Goal: Information Seeking & Learning: Find specific fact

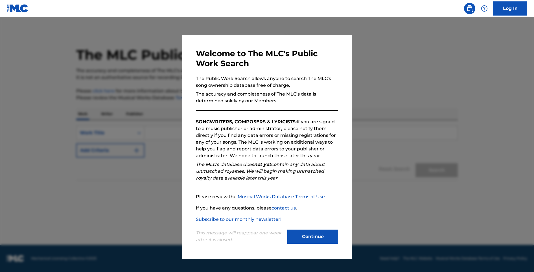
click at [313, 238] on button "Continue" at bounding box center [312, 236] width 51 height 14
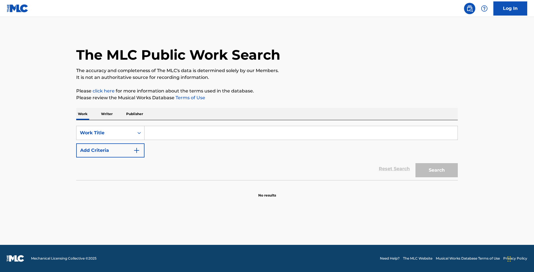
click at [191, 132] on input "Search Form" at bounding box center [301, 133] width 313 height 14
type input "freak all week"
click at [313, 101] on div "The MLC Public Work Search The accuracy and completeness of The MLC's data is d…" at bounding box center [266, 114] width 395 height 167
drag, startPoint x: 143, startPoint y: 158, endPoint x: 140, endPoint y: 156, distance: 3.2
click at [143, 158] on div "Reset Search Search" at bounding box center [267, 168] width 382 height 23
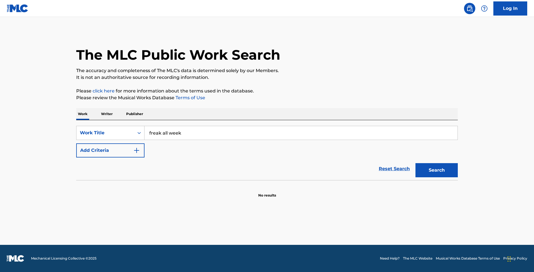
click at [140, 156] on button "Add Criteria" at bounding box center [110, 150] width 68 height 14
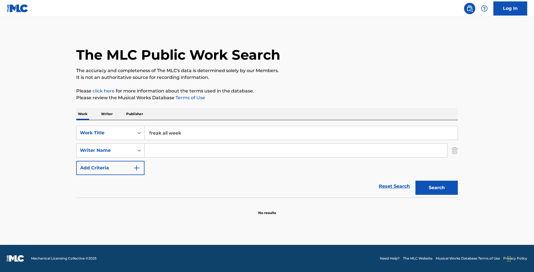
click at [157, 152] on input "Search Form" at bounding box center [296, 150] width 303 height 14
type input "alexander"
click at [415, 180] on button "Search" at bounding box center [436, 187] width 42 height 14
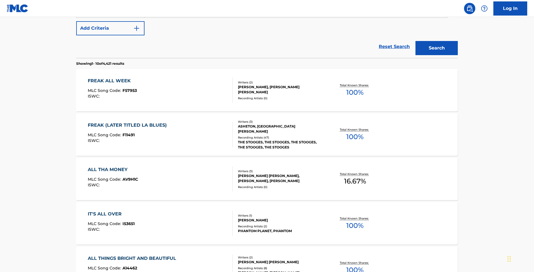
scroll to position [111, 0]
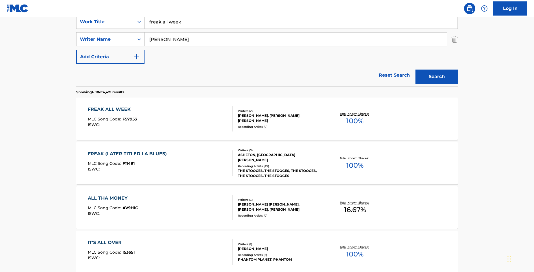
click at [181, 123] on div "FREAK ALL WEEK MLC Song Code : F57953 ISWC :" at bounding box center [160, 118] width 145 height 25
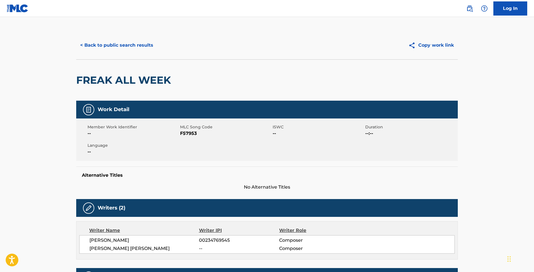
click at [420, 50] on button "Copy work link" at bounding box center [430, 45] width 53 height 14
click at [125, 47] on button "< Back to public search results" at bounding box center [116, 45] width 81 height 14
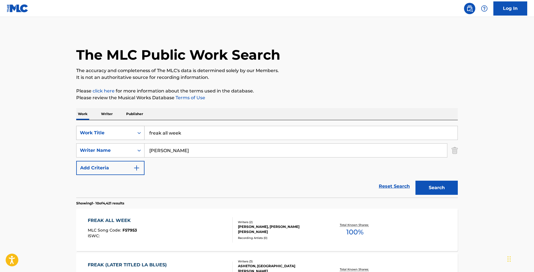
click at [137, 134] on icon "Search Form" at bounding box center [139, 133] width 6 height 6
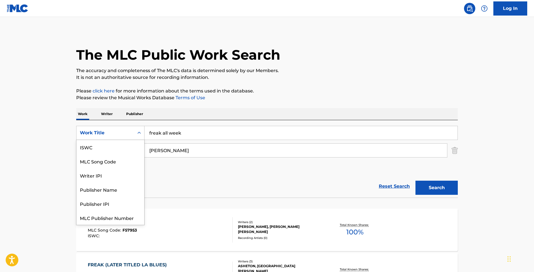
scroll to position [14, 0]
click at [122, 150] on div "MLC Song Code" at bounding box center [110, 147] width 68 height 14
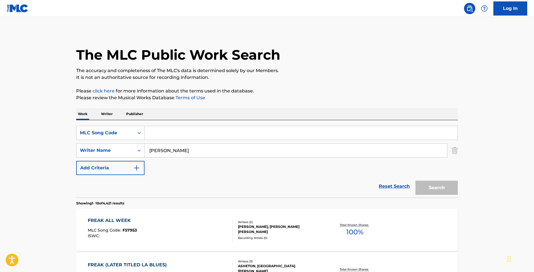
click at [187, 130] on input "Search Form" at bounding box center [301, 133] width 313 height 14
paste input "BA7B0B"
type input "BA7B0B"
drag, startPoint x: 169, startPoint y: 150, endPoint x: 176, endPoint y: 152, distance: 7.3
click at [176, 152] on input "alexander" at bounding box center [296, 150] width 303 height 14
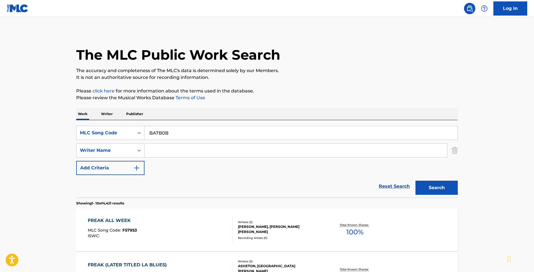
click at [415, 180] on button "Search" at bounding box center [436, 187] width 42 height 14
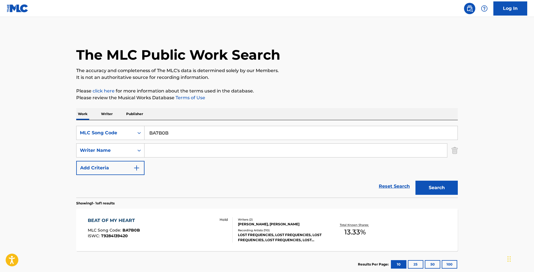
click at [192, 227] on div "BEAT OF MY HEART MLC Song Code : BA7B0B ISWC : T9284139420 Hold" at bounding box center [160, 229] width 145 height 25
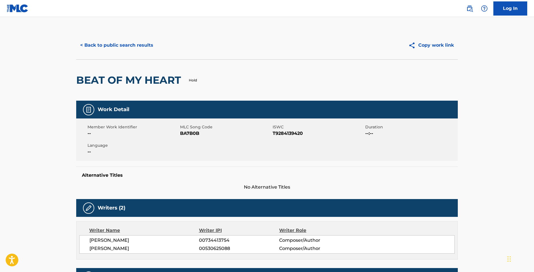
click at [109, 51] on button "< Back to public search results" at bounding box center [116, 45] width 81 height 14
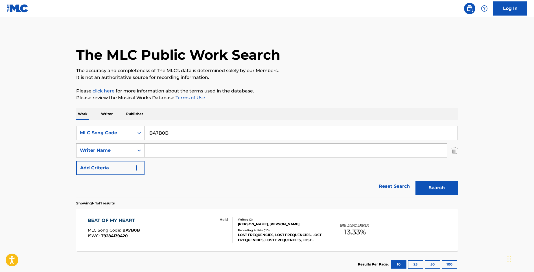
drag, startPoint x: 175, startPoint y: 133, endPoint x: 150, endPoint y: 131, distance: 25.8
click at [150, 131] on input "BA7B0B" at bounding box center [301, 133] width 313 height 14
paste input "1O"
type input "BA7B1O"
click at [415, 180] on button "Search" at bounding box center [436, 187] width 42 height 14
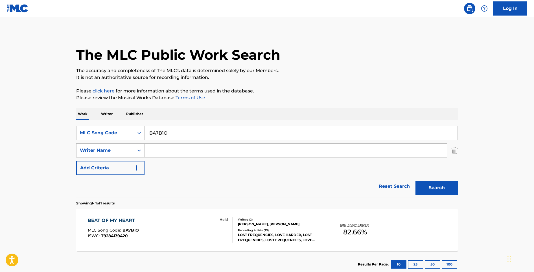
click at [195, 227] on div "BEAT OF MY HEART MLC Song Code : BA7B1O ISWC : T9284139420 Hold" at bounding box center [160, 229] width 145 height 25
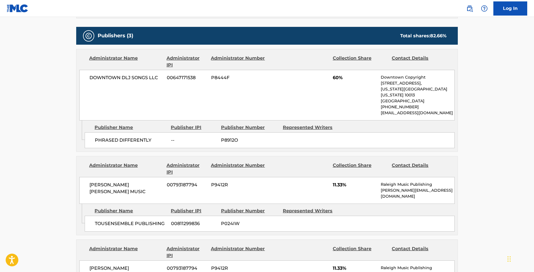
scroll to position [239, 0]
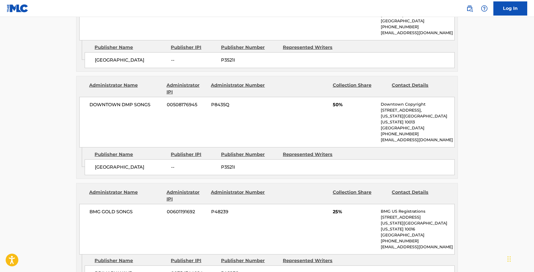
scroll to position [278, 0]
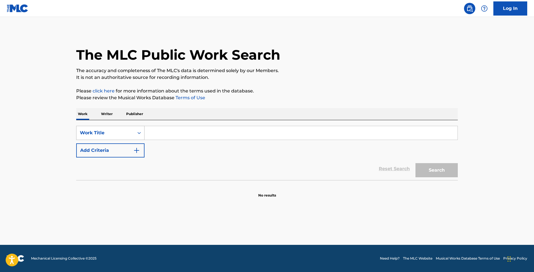
click at [138, 137] on div "Search Form" at bounding box center [139, 133] width 10 height 10
click at [137, 134] on icon "Search Form" at bounding box center [139, 133] width 6 height 6
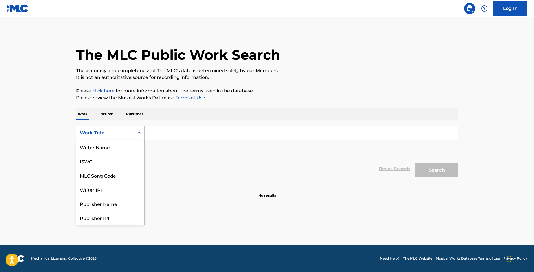
scroll to position [28, 0]
click at [130, 144] on div "MLC Song Code" at bounding box center [110, 147] width 68 height 14
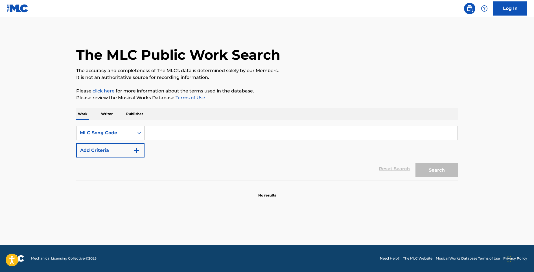
click at [164, 135] on input "Search Form" at bounding box center [301, 133] width 313 height 14
paste input "TD3JWC"
type input "TD3JWC"
click at [433, 176] on button "Search" at bounding box center [436, 170] width 42 height 14
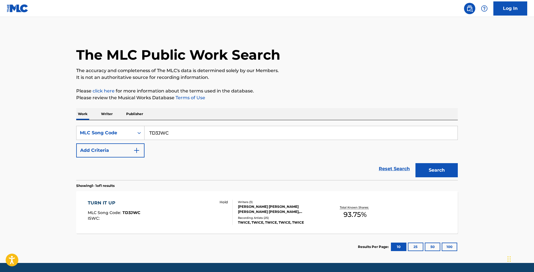
click at [198, 205] on div "TURN IT UP MLC Song Code : TD3JWC ISWC : Hold" at bounding box center [160, 211] width 145 height 25
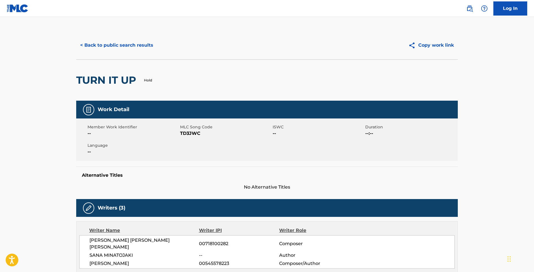
click at [100, 47] on button "< Back to public search results" at bounding box center [116, 45] width 81 height 14
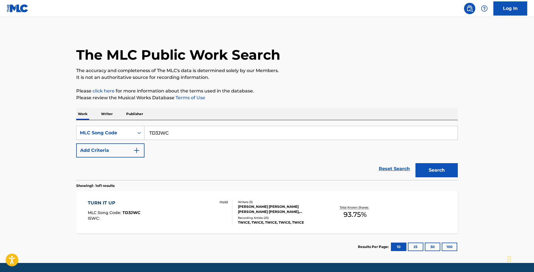
drag, startPoint x: 165, startPoint y: 132, endPoint x: 144, endPoint y: 123, distance: 23.3
click at [144, 123] on div "SearchWithCriteria637f06ec-fd92-401a-b6d6-8e85cfb203d0 MLC Song Code TD3JWC Add…" at bounding box center [267, 150] width 382 height 60
paste input "67N7"
type input "TD67N7"
click at [432, 168] on button "Search" at bounding box center [436, 170] width 42 height 14
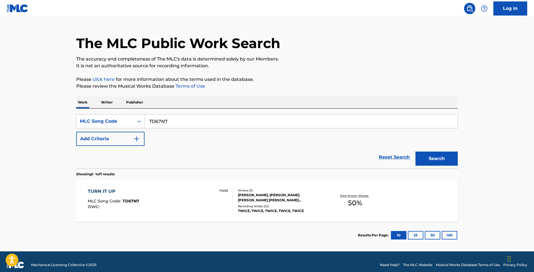
scroll to position [13, 0]
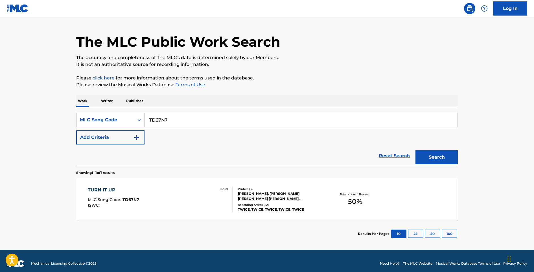
click at [207, 206] on div "TURN IT UP MLC Song Code : TD67N7 ISWC : Hold" at bounding box center [160, 198] width 145 height 25
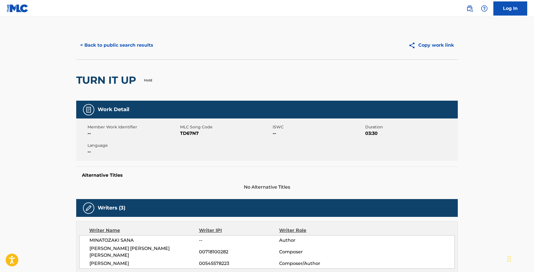
click at [104, 49] on button "< Back to public search results" at bounding box center [116, 45] width 81 height 14
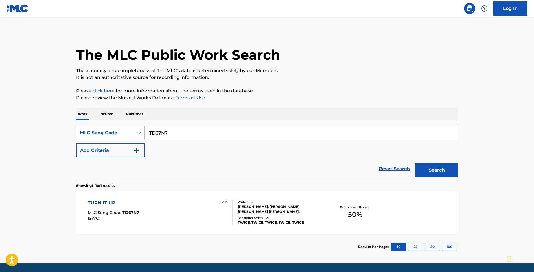
scroll to position [3, 0]
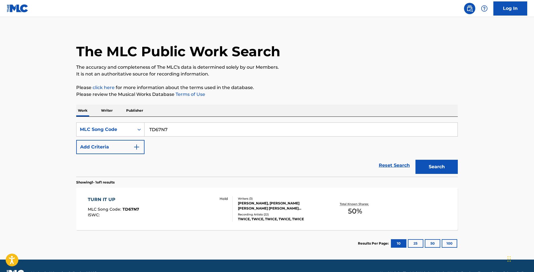
click at [185, 214] on div "TURN IT UP MLC Song Code : TD67N7 ISWC : Hold" at bounding box center [160, 208] width 145 height 25
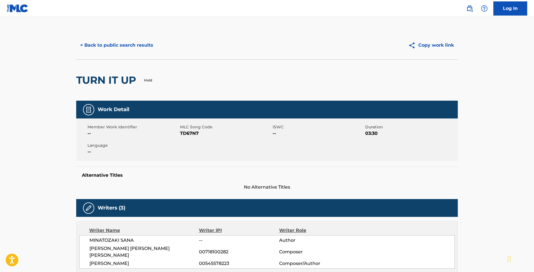
click at [96, 50] on button "< Back to public search results" at bounding box center [116, 45] width 81 height 14
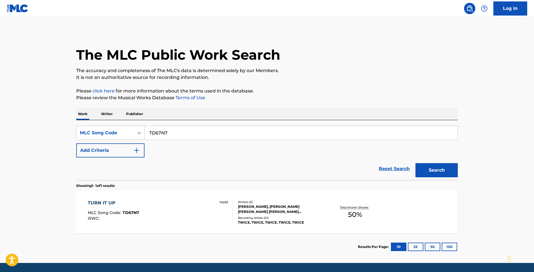
scroll to position [3, 0]
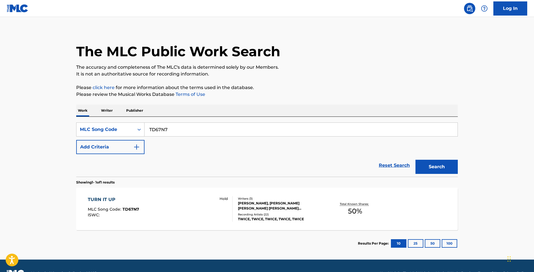
drag, startPoint x: 177, startPoint y: 129, endPoint x: 149, endPoint y: 124, distance: 29.1
click at [149, 124] on input "TD67N7" at bounding box center [301, 129] width 313 height 14
paste input "3JWC"
type input "TD3JWC"
click at [415, 159] on button "Search" at bounding box center [436, 166] width 42 height 14
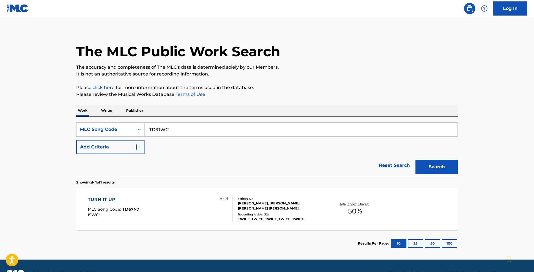
scroll to position [0, 0]
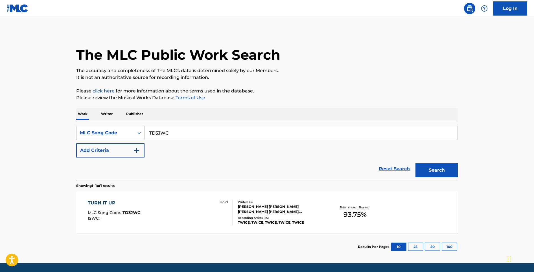
click at [180, 196] on div "TURN IT UP MLC Song Code : TD3JWC ISWC : Hold Writers ( 3 ) [PERSON_NAME] [PERS…" at bounding box center [267, 212] width 382 height 42
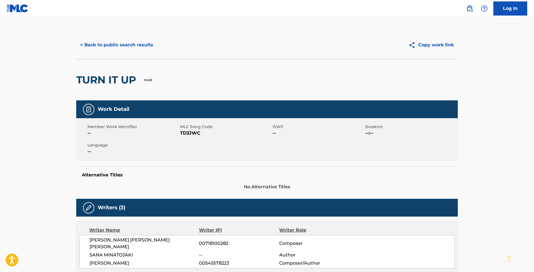
scroll to position [260, 0]
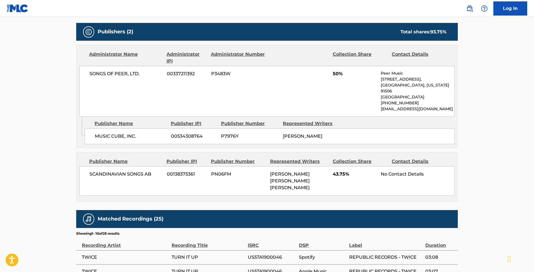
click at [157, 170] on span "SCANDINAVIAN SONGS AB" at bounding box center [125, 173] width 73 height 7
drag, startPoint x: 154, startPoint y: 169, endPoint x: 91, endPoint y: 168, distance: 63.8
click at [91, 170] on span "SCANDINAVIAN SONGS AB" at bounding box center [125, 173] width 73 height 7
copy span "SCANDINAVIAN SONGS AB"
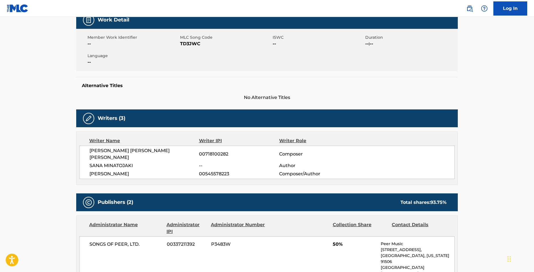
scroll to position [0, 0]
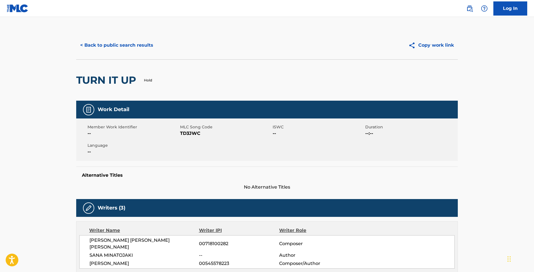
click at [123, 47] on button "< Back to public search results" at bounding box center [116, 45] width 81 height 14
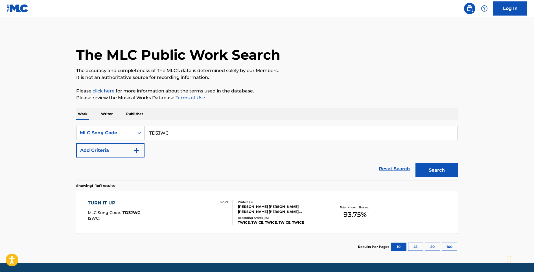
drag, startPoint x: 195, startPoint y: 134, endPoint x: 140, endPoint y: 125, distance: 55.2
click at [140, 125] on div "SearchWithCriteria637f06ec-fd92-401a-b6d6-8e85cfb203d0 MLC Song Code TD3JWC Add…" at bounding box center [267, 150] width 382 height 60
paste input "67N7"
type input "TD67N7"
click at [415, 163] on button "Search" at bounding box center [436, 170] width 42 height 14
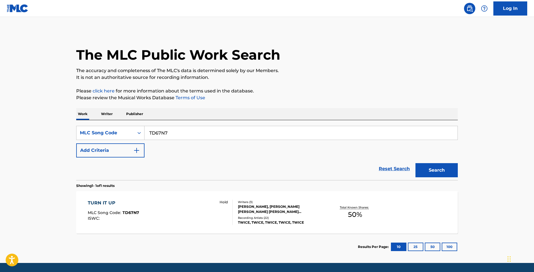
click at [163, 202] on div "TURN IT UP MLC Song Code : TD67N7 ISWC : Hold" at bounding box center [160, 211] width 145 height 25
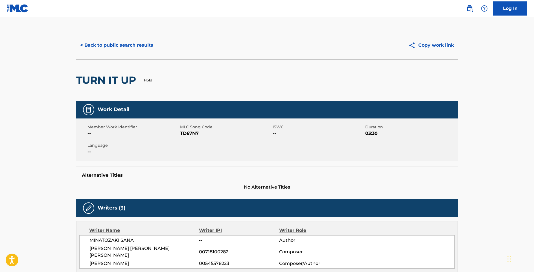
click at [117, 50] on button "< Back to public search results" at bounding box center [116, 45] width 81 height 14
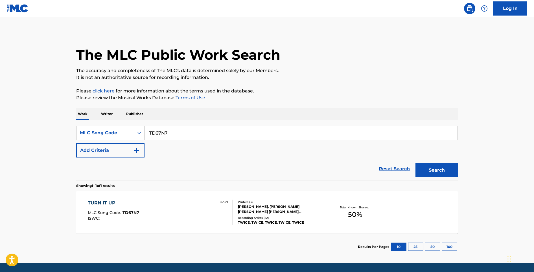
drag, startPoint x: 170, startPoint y: 135, endPoint x: 151, endPoint y: 130, distance: 19.7
click at [151, 130] on input "TD67N7" at bounding box center [301, 133] width 313 height 14
type input "TD3JWC"
click at [415, 163] on button "Search" at bounding box center [436, 170] width 42 height 14
click at [190, 205] on div "TURN IT UP MLC Song Code : TD3JWC ISWC : Hold" at bounding box center [160, 211] width 145 height 25
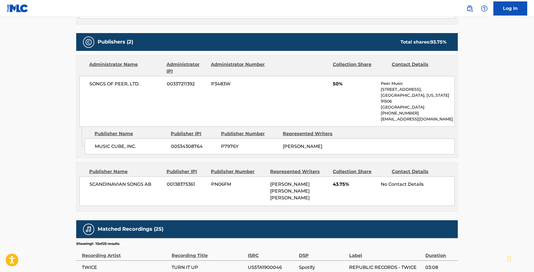
scroll to position [4, 0]
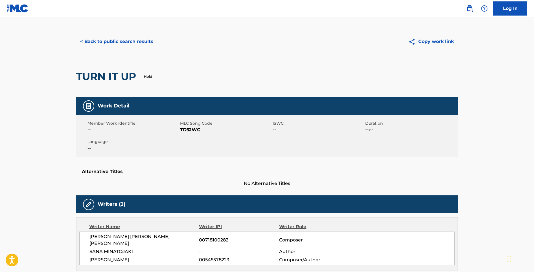
click at [114, 40] on button "< Back to public search results" at bounding box center [116, 41] width 81 height 14
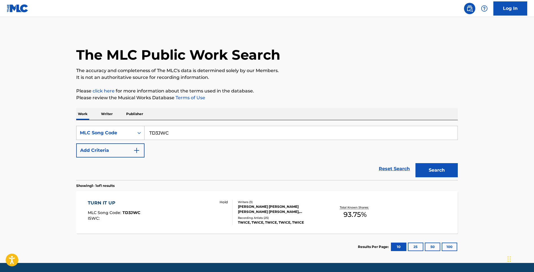
drag, startPoint x: 205, startPoint y: 131, endPoint x: 141, endPoint y: 127, distance: 63.9
click at [141, 127] on div "SearchWithCriteria637f06ec-fd92-401a-b6d6-8e85cfb203d0 MLC Song Code TD3JWC" at bounding box center [267, 133] width 382 height 14
paste input "67N7"
type input "TD67N7"
click at [415, 163] on button "Search" at bounding box center [436, 170] width 42 height 14
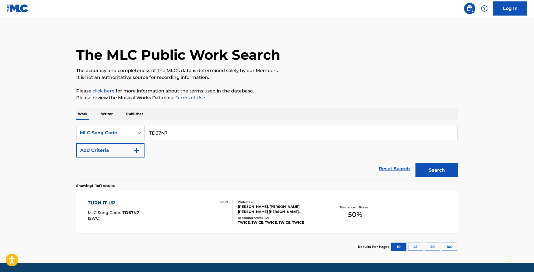
click at [180, 203] on div "TURN IT UP MLC Song Code : TD67N7 ISWC : Hold" at bounding box center [160, 211] width 145 height 25
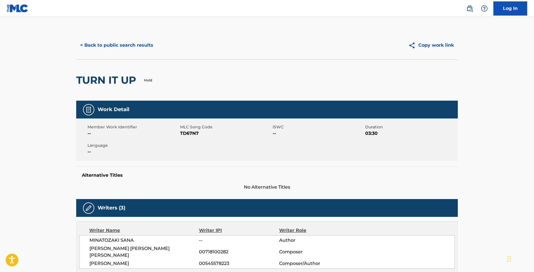
click at [114, 41] on button "< Back to public search results" at bounding box center [116, 45] width 81 height 14
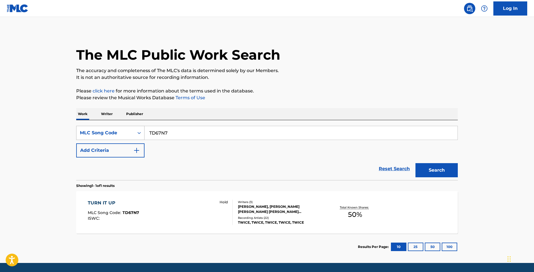
click at [143, 136] on div "Search Form" at bounding box center [139, 133] width 10 height 10
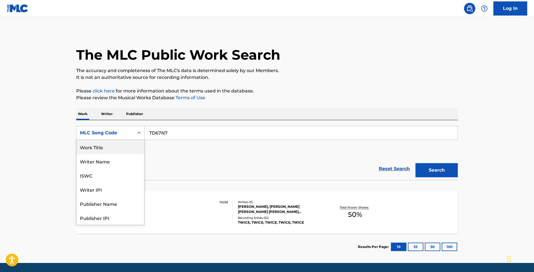
click at [128, 142] on div "Work Title" at bounding box center [110, 147] width 68 height 14
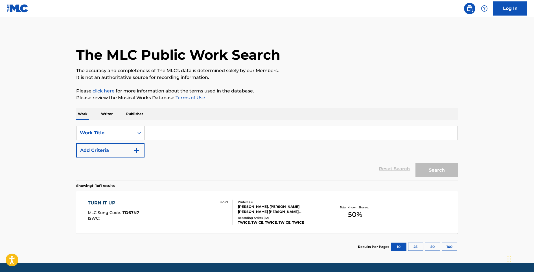
click at [176, 134] on input "Search Form" at bounding box center [301, 133] width 313 height 14
type input "gimme a second"
click at [425, 170] on button "Search" at bounding box center [436, 170] width 42 height 14
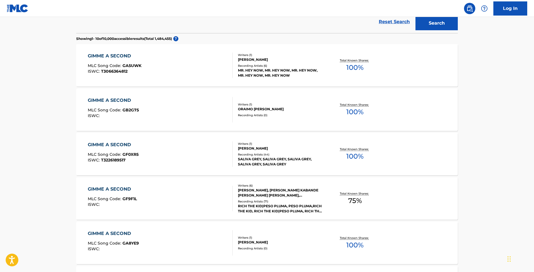
scroll to position [221, 0]
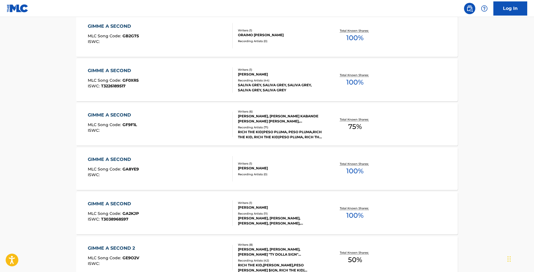
click at [170, 128] on div "GIMME A SECOND MLC Song Code : GF9F1L ISWC :" at bounding box center [160, 123] width 145 height 25
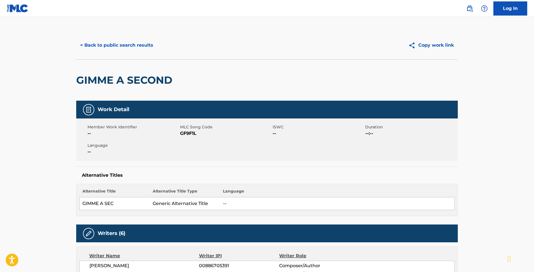
click at [125, 49] on button "< Back to public search results" at bounding box center [116, 45] width 81 height 14
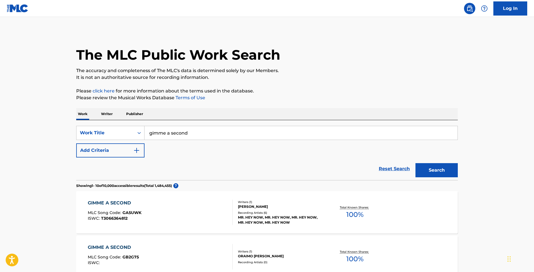
scroll to position [235, 0]
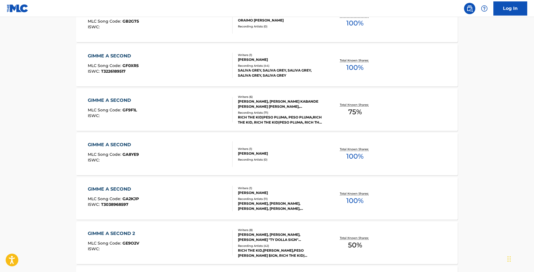
click at [170, 108] on div "GIMME A SECOND MLC Song Code : GF9F1L ISWC :" at bounding box center [160, 109] width 145 height 25
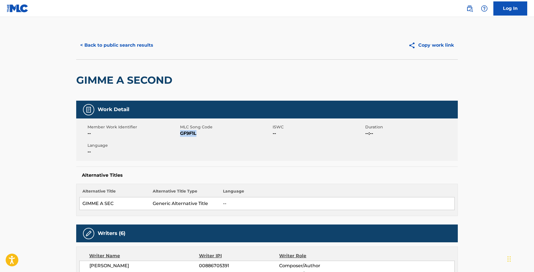
drag, startPoint x: 199, startPoint y: 135, endPoint x: 181, endPoint y: 133, distance: 18.4
click at [181, 133] on span "GF9F1L" at bounding box center [225, 133] width 91 height 7
drag, startPoint x: 181, startPoint y: 133, endPoint x: 196, endPoint y: 134, distance: 15.3
click at [197, 134] on span "GF9F1L" at bounding box center [225, 133] width 91 height 7
copy span "GF9F1L"
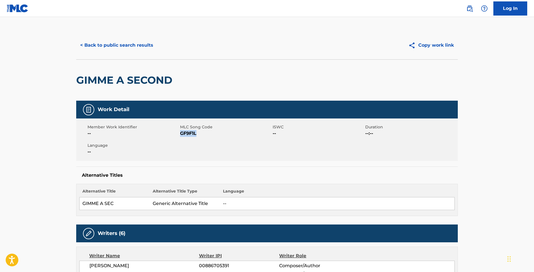
click at [497, 11] on link "Log In" at bounding box center [510, 8] width 34 height 14
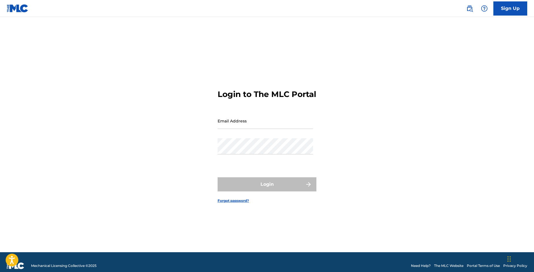
click at [278, 125] on input "Email Address" at bounding box center [265, 121] width 95 height 16
type input "[EMAIL_ADDRESS][DOMAIN_NAME]"
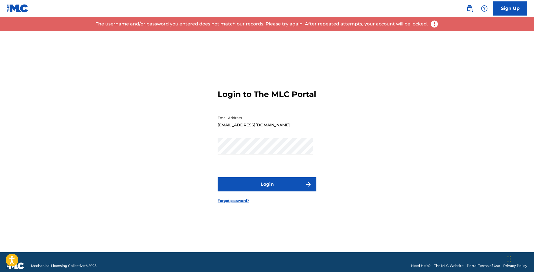
click at [297, 124] on input "[EMAIL_ADDRESS][DOMAIN_NAME]" at bounding box center [265, 121] width 95 height 16
drag, startPoint x: 298, startPoint y: 130, endPoint x: 218, endPoint y: 124, distance: 80.3
click at [218, 124] on input "[EMAIL_ADDRESS][DOMAIN_NAME]" at bounding box center [265, 121] width 95 height 16
type input "[EMAIL_ADDRESS][DOMAIN_NAME]"
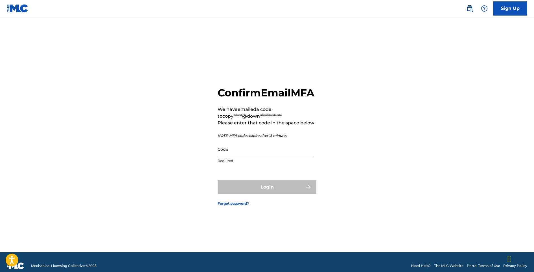
click at [249, 157] on input "Code" at bounding box center [265, 149] width 95 height 16
paste input "679520"
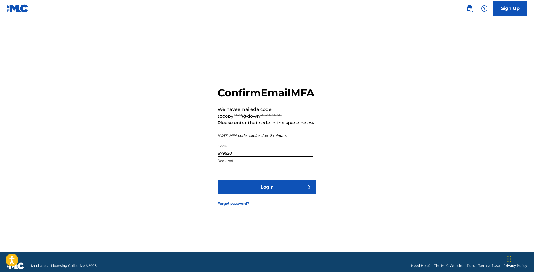
type input "679520"
click at [288, 190] on button "Login" at bounding box center [267, 187] width 99 height 14
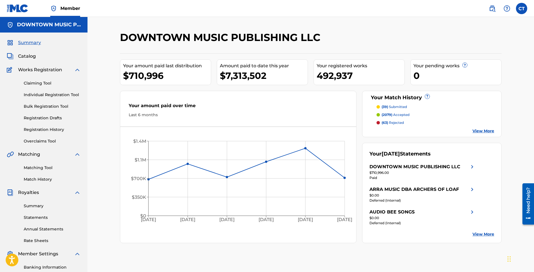
click at [56, 129] on link "Registration History" at bounding box center [52, 129] width 57 height 6
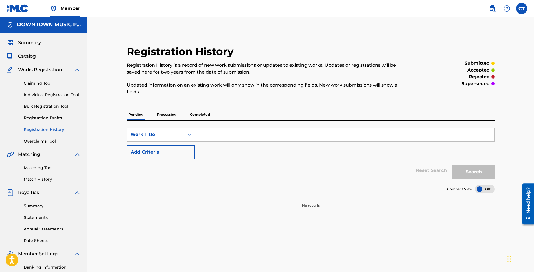
click at [207, 137] on input "Search Form" at bounding box center [344, 135] width 299 height 14
click at [174, 115] on p "Processing" at bounding box center [166, 114] width 23 height 12
click at [214, 136] on input "Search Form" at bounding box center [344, 135] width 299 height 14
paste input "679520"
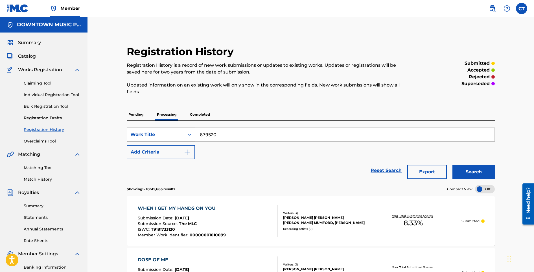
type input "679520"
click at [193, 133] on div "Search Form" at bounding box center [190, 134] width 10 height 10
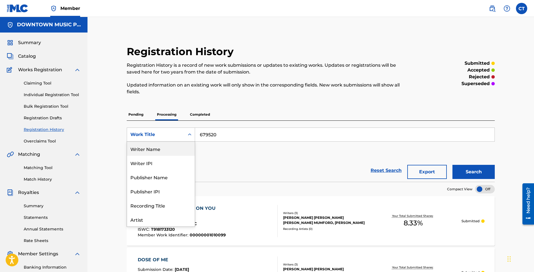
click at [179, 146] on div "Writer Name" at bounding box center [161, 148] width 68 height 14
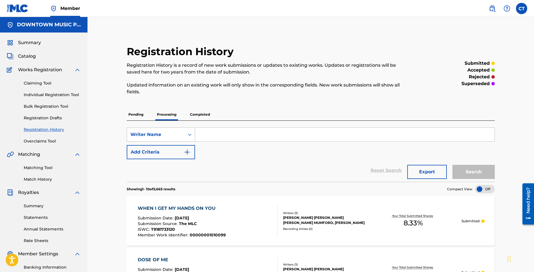
click at [189, 135] on icon "Search Form" at bounding box center [190, 135] width 6 height 6
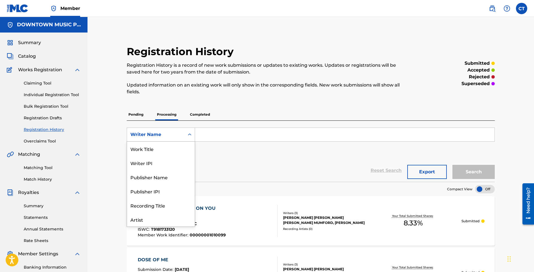
scroll to position [28, 0]
click at [189, 186] on div "Artist" at bounding box center [161, 191] width 68 height 14
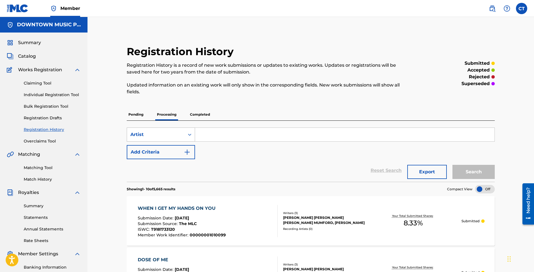
click at [189, 134] on icon "Search Form" at bounding box center [189, 134] width 3 height 2
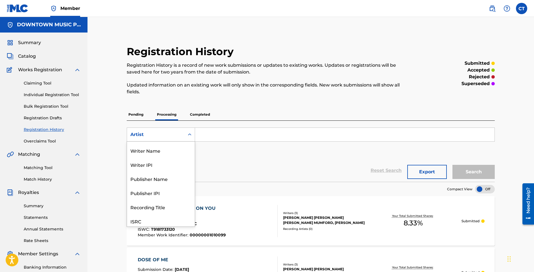
scroll to position [0, 0]
click at [184, 147] on div "Work Title" at bounding box center [161, 148] width 68 height 14
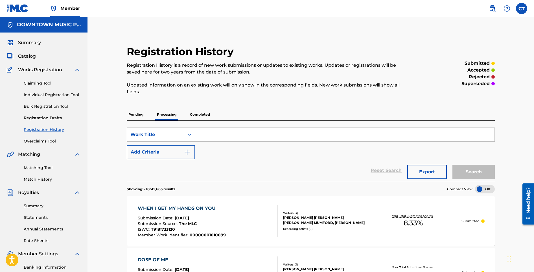
click at [215, 132] on input "Search Form" at bounding box center [344, 135] width 299 height 14
type input "gimme a second"
click at [452, 165] on button "Search" at bounding box center [473, 172] width 42 height 14
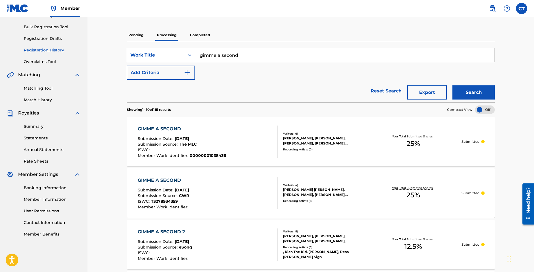
scroll to position [122, 0]
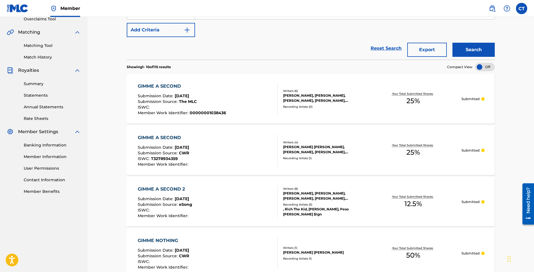
click at [252, 105] on div "GIMME A SECOND Submission Date : [DATE] Submission Source : The MLC ISWC : Memb…" at bounding box center [208, 99] width 140 height 32
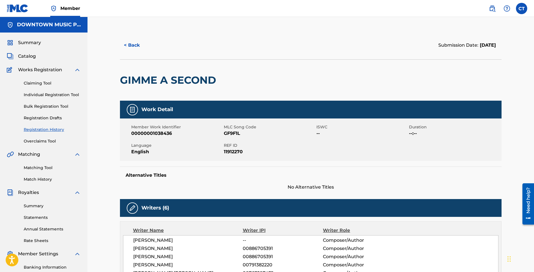
click at [130, 48] on button "< Back" at bounding box center [137, 45] width 34 height 14
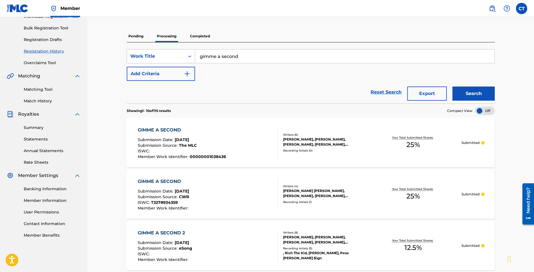
click at [209, 40] on p "Completed" at bounding box center [199, 36] width 23 height 12
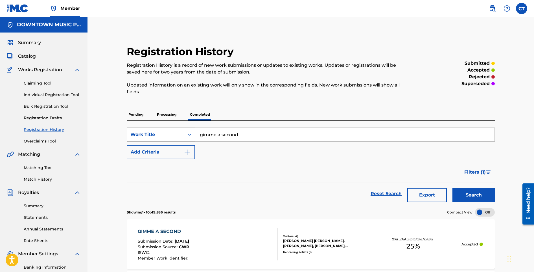
click at [186, 136] on div "Search Form" at bounding box center [190, 134] width 10 height 10
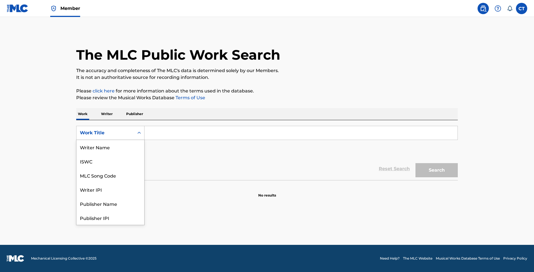
click at [139, 132] on icon "Search Form" at bounding box center [139, 133] width 6 height 6
click at [125, 148] on div "MLC Song Code" at bounding box center [110, 147] width 68 height 14
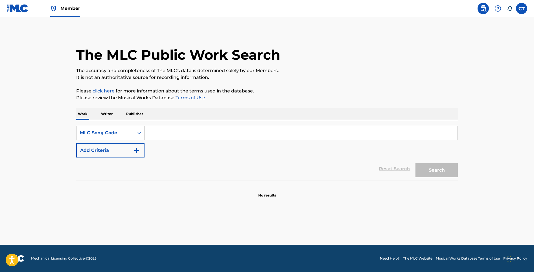
scroll to position [0, 0]
click at [162, 134] on input "Search Form" at bounding box center [301, 133] width 313 height 14
paste input "E6658X"
type input "E6658X"
click at [423, 170] on button "Search" at bounding box center [436, 170] width 42 height 14
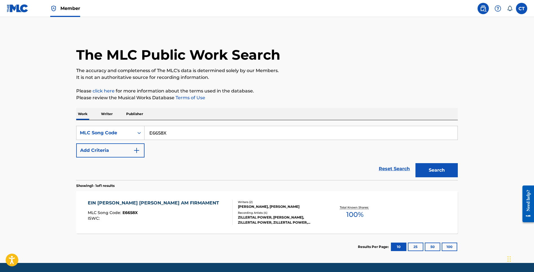
click at [208, 213] on div "EIN HELLER STERN AM FIRMAMENT MLC Song Code : E6658X ISWC :" at bounding box center [160, 211] width 145 height 25
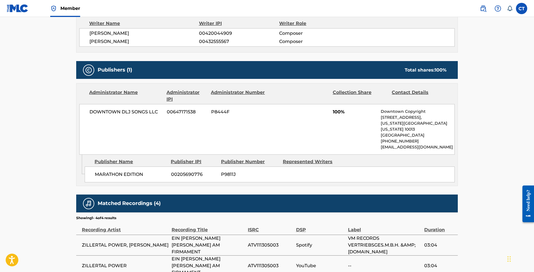
scroll to position [214, 0]
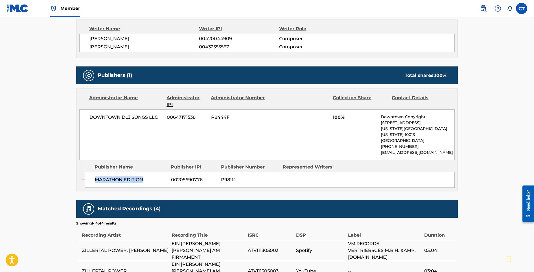
drag, startPoint x: 146, startPoint y: 162, endPoint x: 104, endPoint y: 156, distance: 41.9
click at [104, 172] on div "MARATHON EDITION 00205690776 P9811J" at bounding box center [270, 180] width 370 height 16
copy span "MARATHON EDITION"
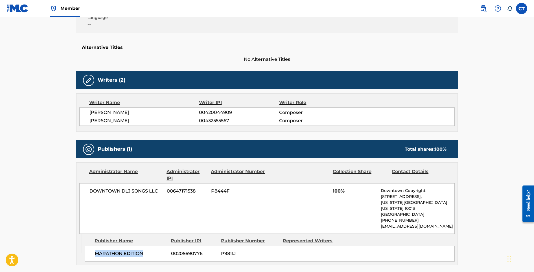
scroll to position [0, 0]
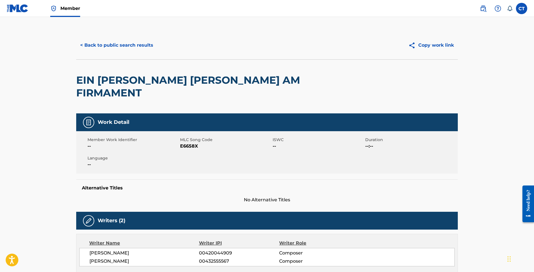
click at [114, 49] on button "< Back to public search results" at bounding box center [116, 45] width 81 height 14
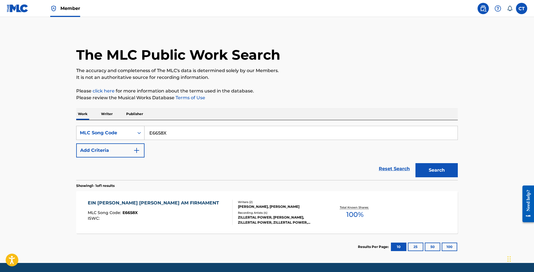
drag, startPoint x: 173, startPoint y: 136, endPoint x: 132, endPoint y: 126, distance: 41.8
click at [132, 126] on div "SearchWithCriteriae438155f-146d-4e49-8809-d5a027f0041b MLC Song Code E6658X" at bounding box center [267, 133] width 382 height 14
paste input "Z3862F"
type input "Z3862F"
click at [465, 170] on main "The MLC Public Work Search The accuracy and completeness of The MLC's data is d…" at bounding box center [267, 140] width 534 height 246
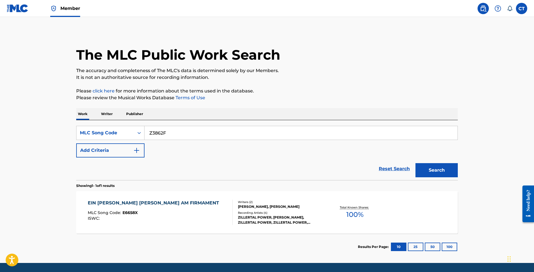
click at [460, 170] on div "The MLC Public Work Search The accuracy and completeness of The MLC's data is d…" at bounding box center [266, 145] width 395 height 229
click at [456, 170] on button "Search" at bounding box center [436, 170] width 42 height 14
click at [221, 224] on div "SAG MIR DEIN STERNZEICHEN MLC Song Code : Z3862F ISWC : T9212936373" at bounding box center [160, 211] width 145 height 25
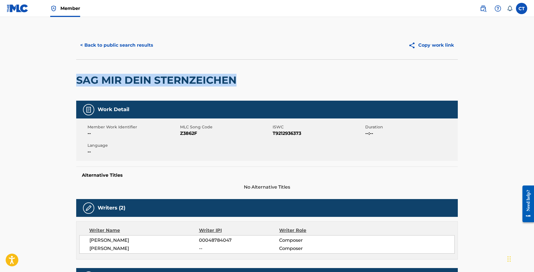
drag, startPoint x: 240, startPoint y: 82, endPoint x: 76, endPoint y: 84, distance: 163.7
click at [76, 84] on div "SAG MIR DEIN STERNZEICHEN" at bounding box center [267, 79] width 382 height 41
copy h2 "SAG MIR DEIN STERNZEICHEN"
click at [112, 48] on button "< Back to public search results" at bounding box center [116, 45] width 81 height 14
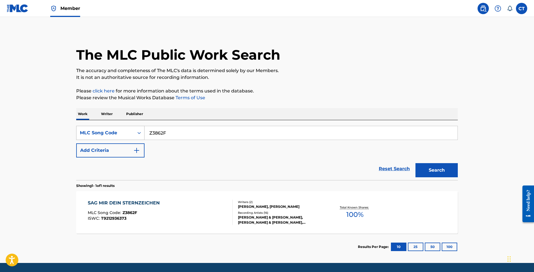
click at [141, 133] on icon "Search Form" at bounding box center [139, 133] width 6 height 6
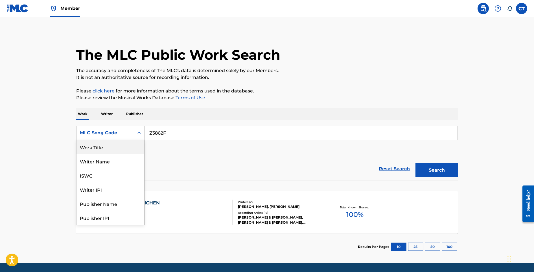
click at [132, 145] on div "Work Title" at bounding box center [110, 147] width 68 height 14
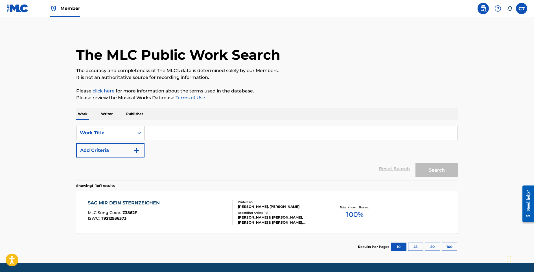
click at [163, 133] on input "Search Form" at bounding box center [301, 133] width 313 height 14
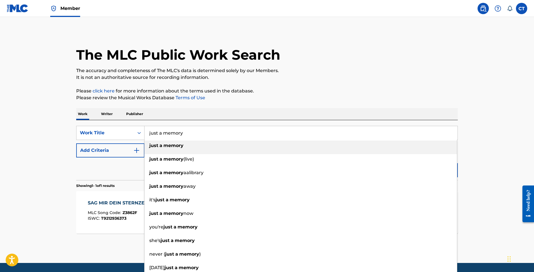
type input "just a memory"
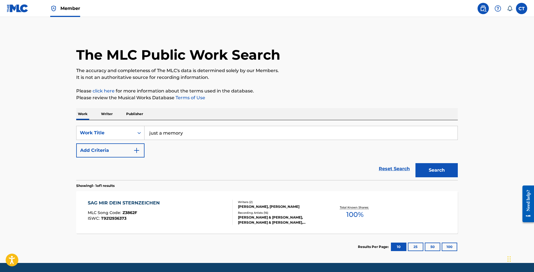
click at [276, 92] on p "Please click here for more information about the terms used in the database." at bounding box center [267, 90] width 382 height 7
click at [135, 155] on button "Add Criteria" at bounding box center [110, 150] width 68 height 14
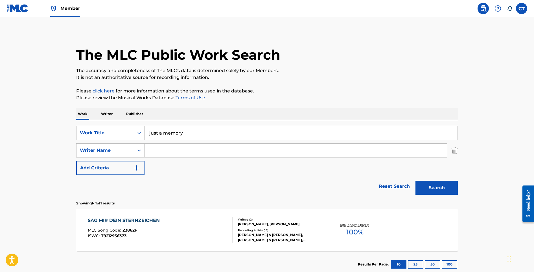
click at [156, 150] on input "Search Form" at bounding box center [296, 150] width 303 height 14
type input "lopez"
click at [415, 180] on button "Search" at bounding box center [436, 187] width 42 height 14
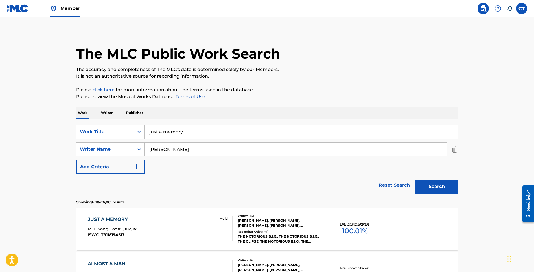
scroll to position [1, 0]
click at [182, 218] on div "JUST A MEMORY MLC Song Code : J0651V ISWC : T9118194517 Hold" at bounding box center [160, 227] width 145 height 25
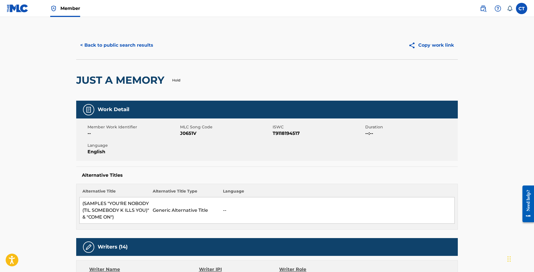
click at [111, 41] on button "< Back to public search results" at bounding box center [116, 45] width 81 height 14
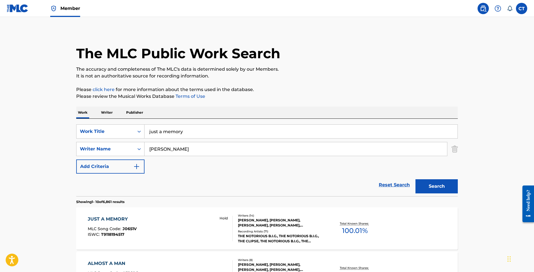
drag, startPoint x: 172, startPoint y: 151, endPoint x: 129, endPoint y: 141, distance: 44.5
click at [129, 141] on div "SearchWithCriteriab0ea047e-e453-4c0d-962d-1d97784c8055 Work Title just a memory…" at bounding box center [267, 148] width 382 height 49
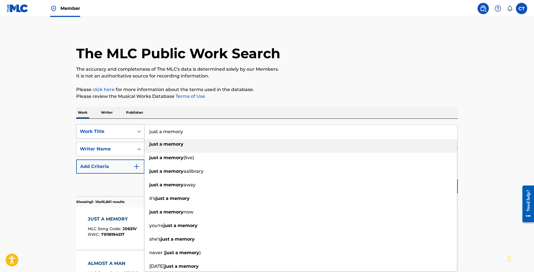
drag, startPoint x: 166, startPoint y: 128, endPoint x: 144, endPoint y: 126, distance: 22.1
click at [143, 127] on div "SearchWithCriteriab0ea047e-e453-4c0d-962d-1d97784c8055 Work Title just a memory…" at bounding box center [267, 131] width 382 height 14
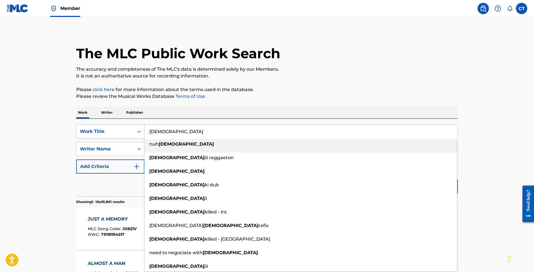
type input "nuh talibans"
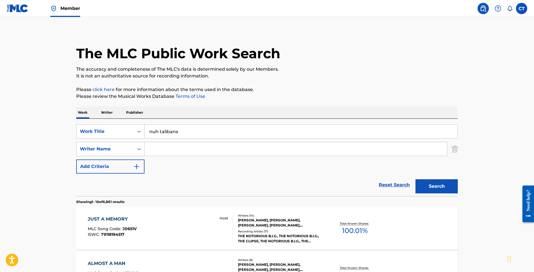
drag, startPoint x: 185, startPoint y: 132, endPoint x: 149, endPoint y: 128, distance: 35.8
click at [149, 128] on input "nuh talibans" at bounding box center [301, 131] width 313 height 14
type input "asvin"
click at [423, 183] on button "Search" at bounding box center [436, 186] width 42 height 14
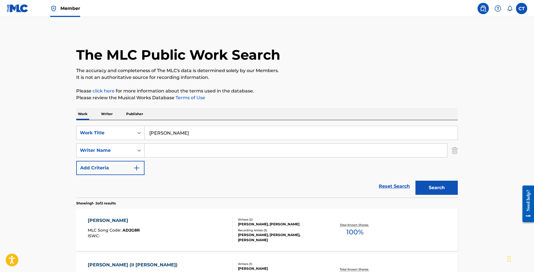
click at [188, 220] on div "ASVIN MLC Song Code : AD2G8R ISWC :" at bounding box center [160, 229] width 145 height 25
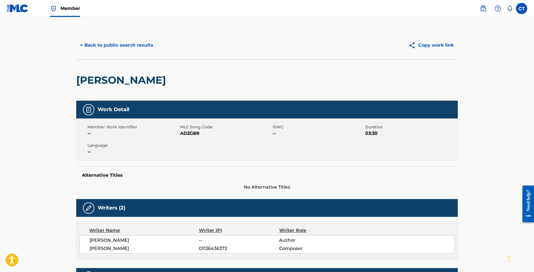
click at [125, 42] on button "< Back to public search results" at bounding box center [116, 45] width 81 height 14
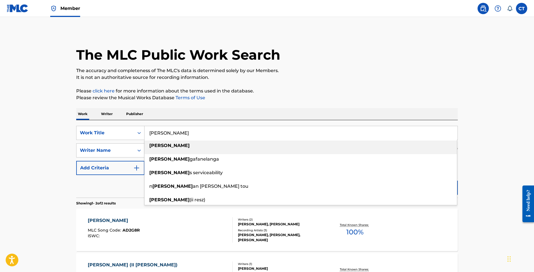
drag, startPoint x: 155, startPoint y: 130, endPoint x: 149, endPoint y: 129, distance: 6.0
click at [149, 129] on input "asvin" at bounding box center [301, 133] width 313 height 14
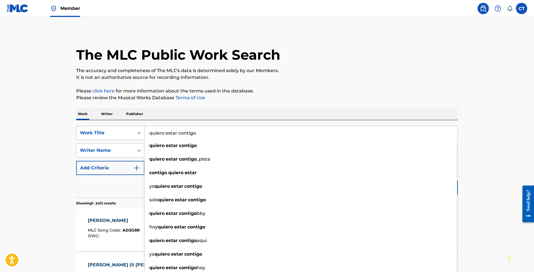
drag, startPoint x: 216, startPoint y: 133, endPoint x: 141, endPoint y: 127, distance: 75.0
click at [141, 127] on div "SearchWithCriteriab0ea047e-e453-4c0d-962d-1d97784c8055 Work Title quiero estar …" at bounding box center [267, 133] width 382 height 14
click at [58, 74] on main "The MLC Public Work Search The accuracy and completeness of The MLC's data is d…" at bounding box center [267, 170] width 534 height 307
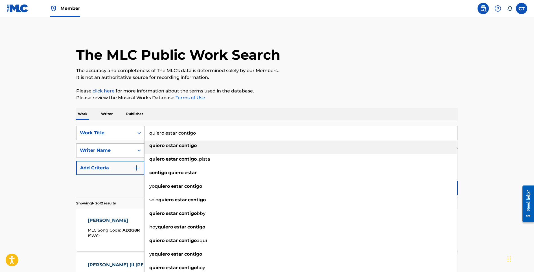
drag, startPoint x: 215, startPoint y: 133, endPoint x: 142, endPoint y: 131, distance: 73.2
click at [142, 131] on div "SearchWithCriteriab0ea047e-e453-4c0d-962d-1d97784c8055 Work Title quiero estar …" at bounding box center [267, 133] width 382 height 14
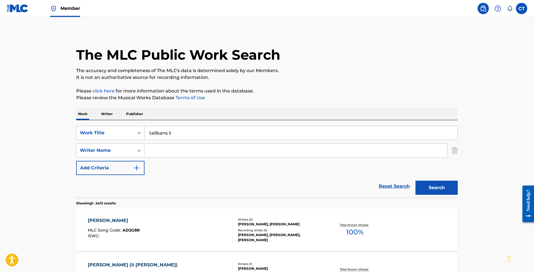
type input "talibans ii"
click at [424, 184] on button "Search" at bounding box center [436, 187] width 42 height 14
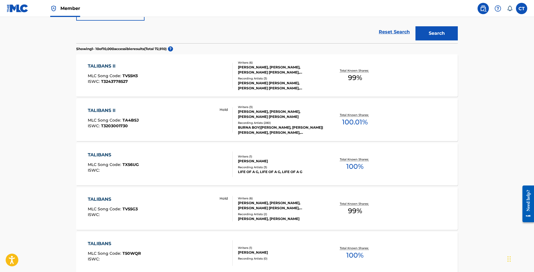
scroll to position [153, 0]
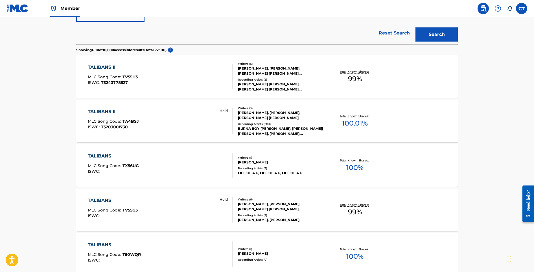
click at [180, 122] on div "TALIBANS II MLC Song Code : TA4BSJ ISWC : T3203001730 Hold" at bounding box center [160, 120] width 145 height 25
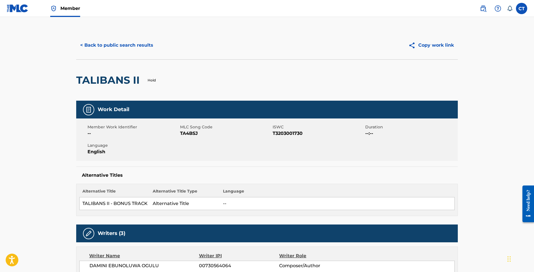
click at [118, 46] on button "< Back to public search results" at bounding box center [116, 45] width 81 height 14
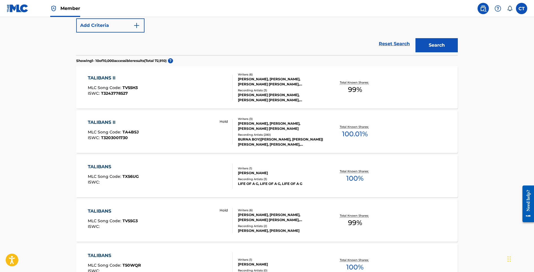
scroll to position [127, 0]
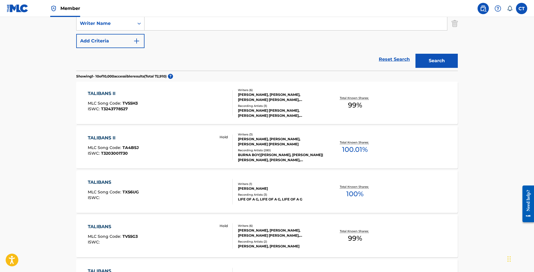
click at [183, 107] on div "TALIBANS II MLC Song Code : TV55H3 ISWC : T3243778527" at bounding box center [160, 102] width 145 height 25
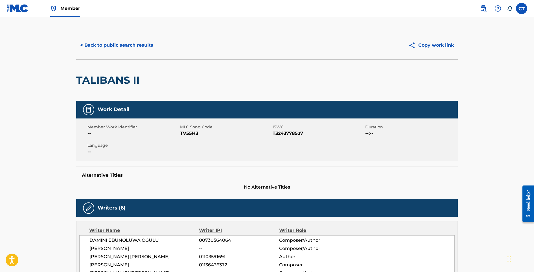
click at [130, 51] on button "< Back to public search results" at bounding box center [116, 45] width 81 height 14
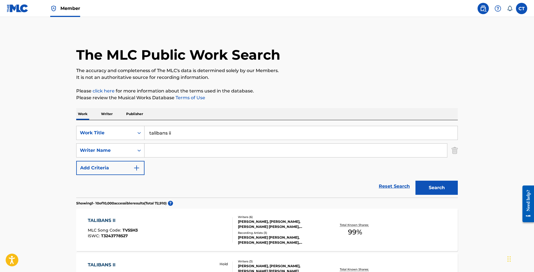
scroll to position [124, 0]
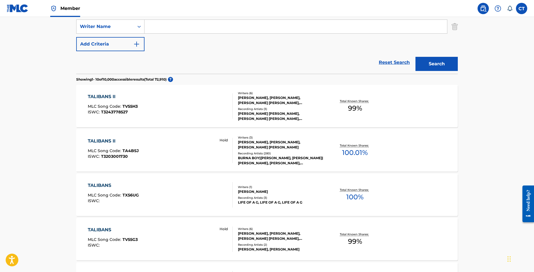
click at [167, 149] on div "TALIBANS II MLC Song Code : TA4BSJ ISWC : T3203001730 Hold" at bounding box center [160, 149] width 145 height 25
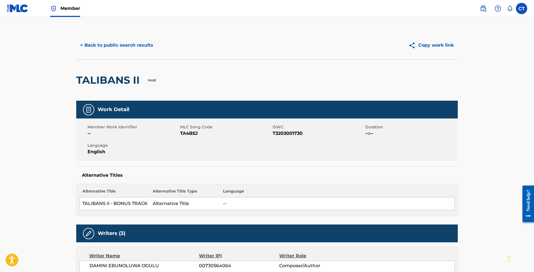
click at [134, 51] on button "< Back to public search results" at bounding box center [116, 45] width 81 height 14
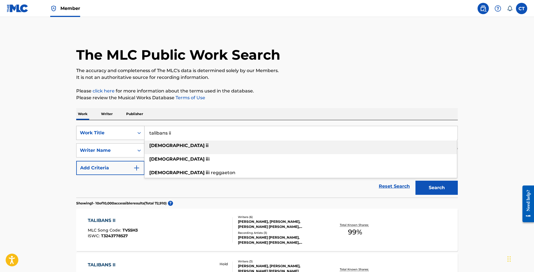
drag, startPoint x: 176, startPoint y: 133, endPoint x: 136, endPoint y: 128, distance: 40.3
click at [136, 128] on div "SearchWithCriteriab0ea047e-e453-4c0d-962d-1d97784c8055 Work Title talibans ii t…" at bounding box center [267, 133] width 382 height 14
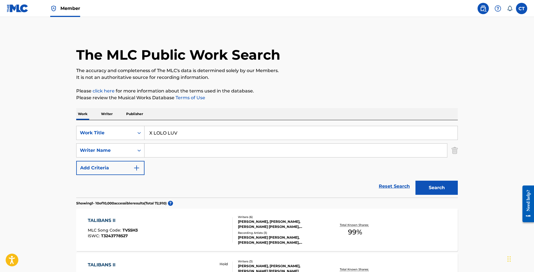
type input "X LOLO LUV"
click at [415, 180] on button "Search" at bounding box center [436, 187] width 42 height 14
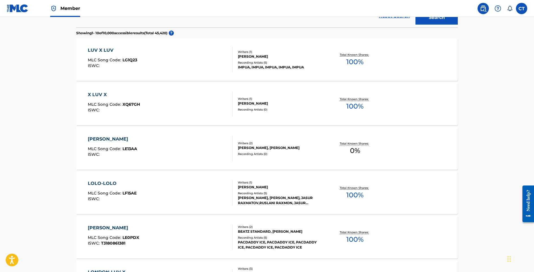
scroll to position [66, 0]
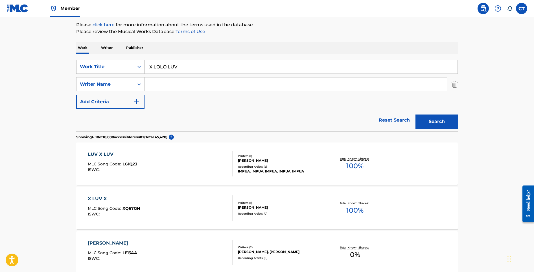
drag, startPoint x: 188, startPoint y: 64, endPoint x: 137, endPoint y: 63, distance: 50.3
click at [137, 63] on div "SearchWithCriteriab0ea047e-e453-4c0d-962d-1d97784c8055 Work Title X LOLO LUV" at bounding box center [267, 67] width 382 height 14
drag, startPoint x: 214, startPoint y: 71, endPoint x: 169, endPoint y: 65, distance: 45.1
click at [169, 65] on input "contigo apuesto y pierdo" at bounding box center [301, 67] width 313 height 14
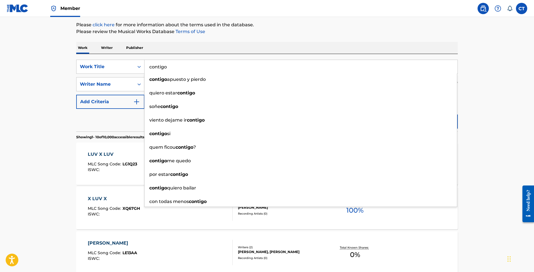
type input "contigo"
click at [161, 46] on div "Work Writer Publisher" at bounding box center [267, 48] width 382 height 12
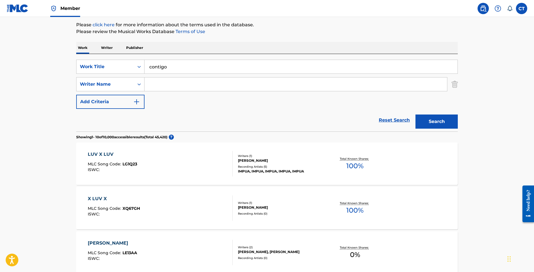
click at [163, 82] on input "Search Form" at bounding box center [296, 84] width 303 height 14
click at [133, 61] on div "SearchWithCriteriab0ea047e-e453-4c0d-962d-1d97784c8055 Work Title contigo" at bounding box center [267, 67] width 382 height 14
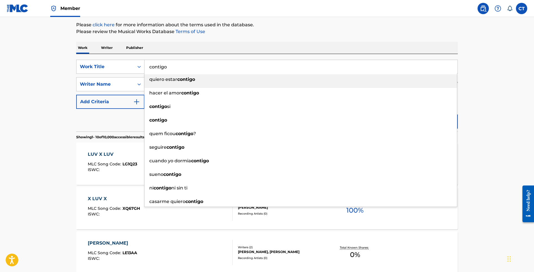
click at [140, 51] on p "Publisher" at bounding box center [134, 48] width 20 height 12
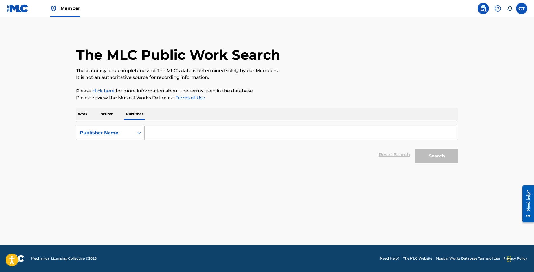
click at [90, 116] on div "Work Writer Publisher" at bounding box center [267, 114] width 382 height 12
click at [85, 116] on p "Work" at bounding box center [82, 114] width 13 height 12
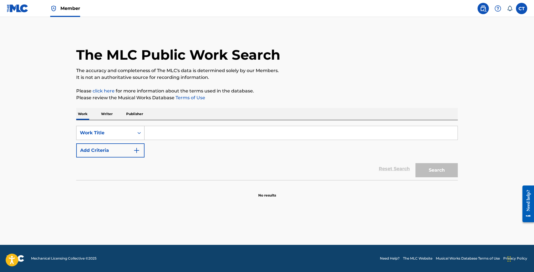
click at [127, 139] on div "Work Title" at bounding box center [110, 133] width 68 height 14
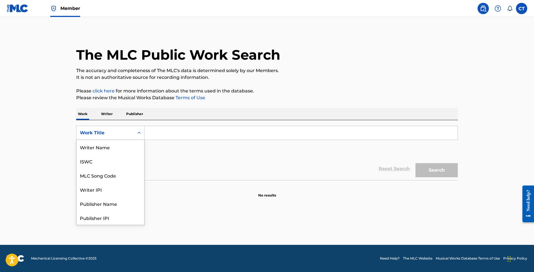
scroll to position [28, 0]
click at [126, 151] on div "MLC Song Code" at bounding box center [110, 147] width 68 height 14
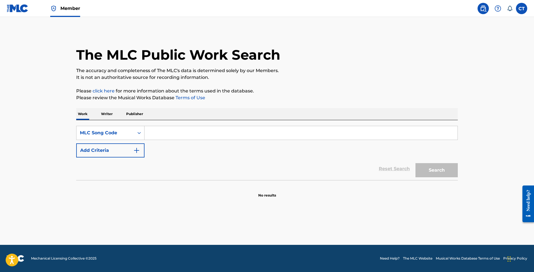
click at [150, 134] on input "Search Form" at bounding box center [301, 133] width 313 height 14
paste input "CC613L"
type input "CC613L"
click at [415, 163] on button "Search" at bounding box center [436, 170] width 42 height 14
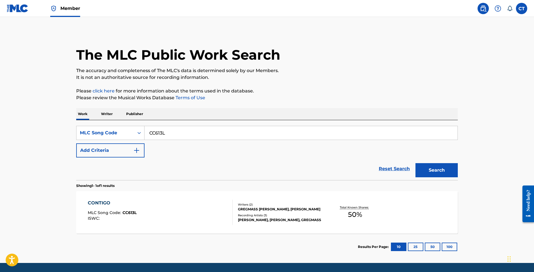
click at [208, 216] on div "CONTIGO MLC Song Code : CC613L ISWC :" at bounding box center [160, 211] width 145 height 25
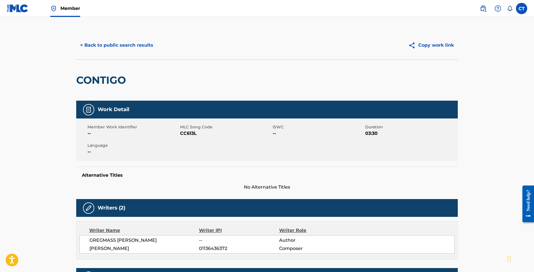
click at [103, 44] on button "< Back to public search results" at bounding box center [116, 45] width 81 height 14
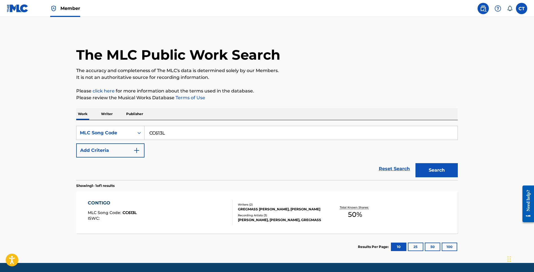
drag, startPoint x: 183, startPoint y: 134, endPoint x: 137, endPoint y: 124, distance: 47.0
click at [137, 124] on div "SearchWithCriteria3127defc-b9e3-41d9-bcfb-ad8dae4eae93 MLC Song Code CC613L Add…" at bounding box center [267, 150] width 382 height 60
paste input "DC4SP0"
type input "DC4SP0"
click at [441, 166] on button "Search" at bounding box center [436, 170] width 42 height 14
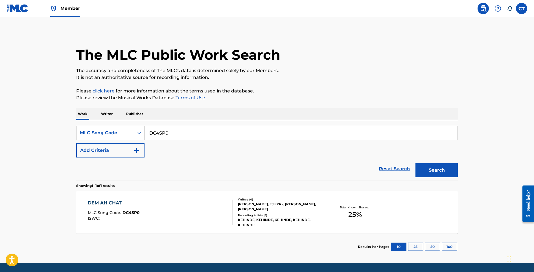
click at [161, 214] on div "DEM AH CHAT MLC Song Code : DC4SP0 ISWC :" at bounding box center [160, 211] width 145 height 25
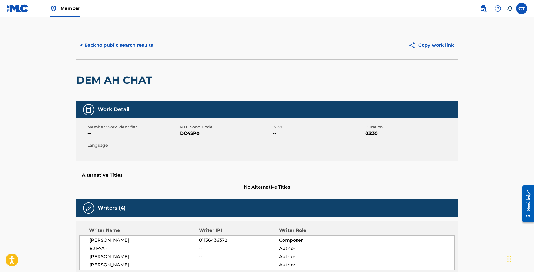
click at [110, 50] on button "< Back to public search results" at bounding box center [116, 45] width 81 height 14
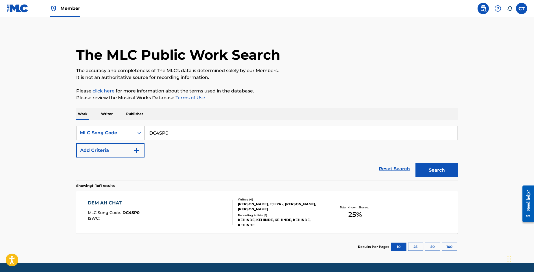
drag, startPoint x: 171, startPoint y: 134, endPoint x: 143, endPoint y: 130, distance: 28.9
click at [142, 130] on div "SearchWithCriteria3127defc-b9e3-41d9-bcfb-ad8dae4eae93 MLC Song Code DC4SP0" at bounding box center [267, 133] width 382 height 14
paste input "VB01CA"
type input "VB01CA"
drag, startPoint x: 421, startPoint y: 169, endPoint x: 418, endPoint y: 168, distance: 2.9
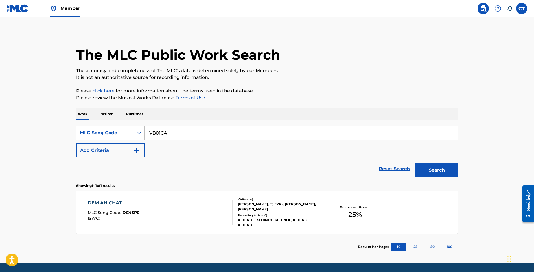
click at [419, 169] on button "Search" at bounding box center [436, 170] width 42 height 14
click at [192, 203] on div "VOY VOY MLC Song Code : VB01CA ISWC :" at bounding box center [160, 211] width 145 height 25
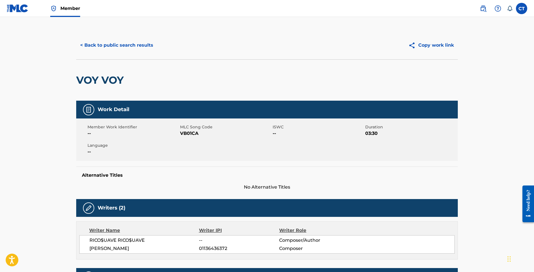
click at [115, 48] on button "< Back to public search results" at bounding box center [116, 45] width 81 height 14
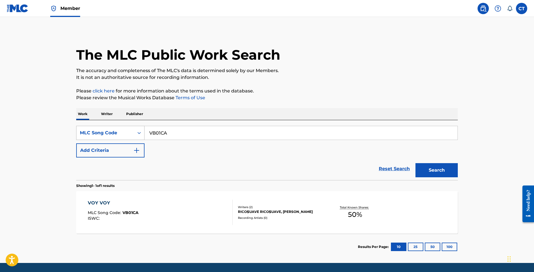
drag, startPoint x: 179, startPoint y: 135, endPoint x: 139, endPoint y: 131, distance: 39.4
click at [139, 131] on div "SearchWithCriteria3127defc-b9e3-41d9-bcfb-ad8dae4eae93 MLC Song Code VB01CA" at bounding box center [267, 133] width 382 height 14
paste input "XE4P67"
type input "XE4P67"
click at [418, 171] on button "Search" at bounding box center [436, 170] width 42 height 14
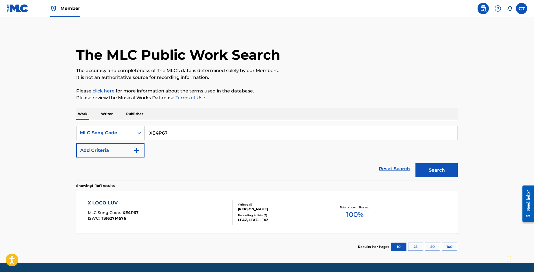
click at [177, 212] on div "X LOCO LUV MLC Song Code : XE4P67 ISWC : T3162714576" at bounding box center [160, 211] width 145 height 25
